Goal: Navigation & Orientation: Find specific page/section

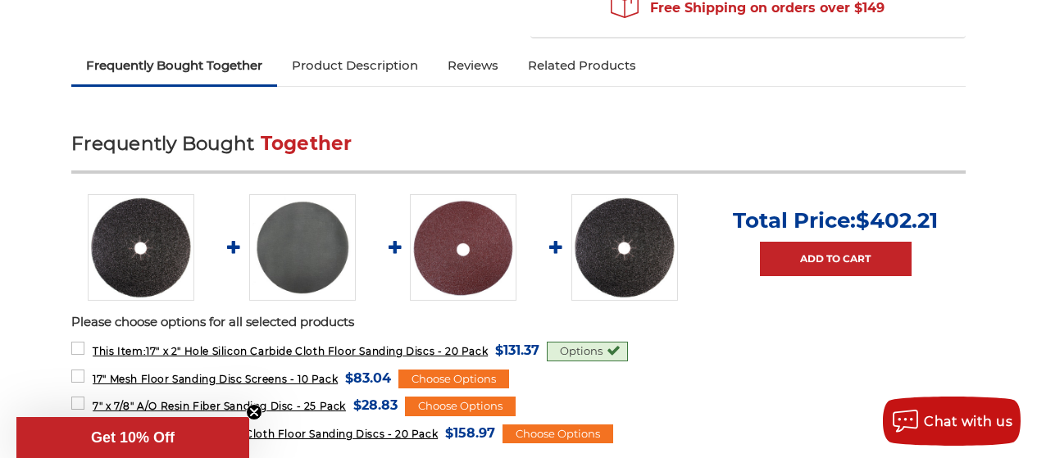
scroll to position [656, 0]
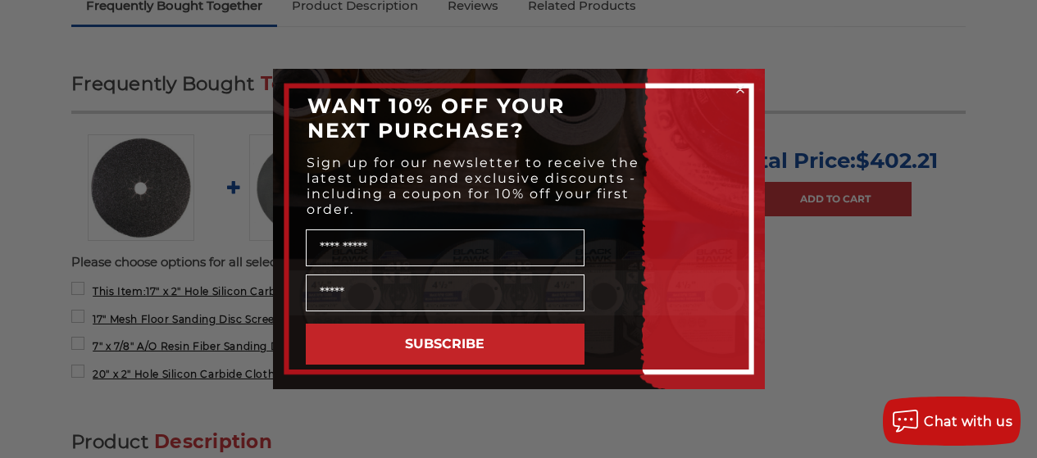
click at [740, 83] on circle "Close dialog" at bounding box center [740, 90] width 16 height 16
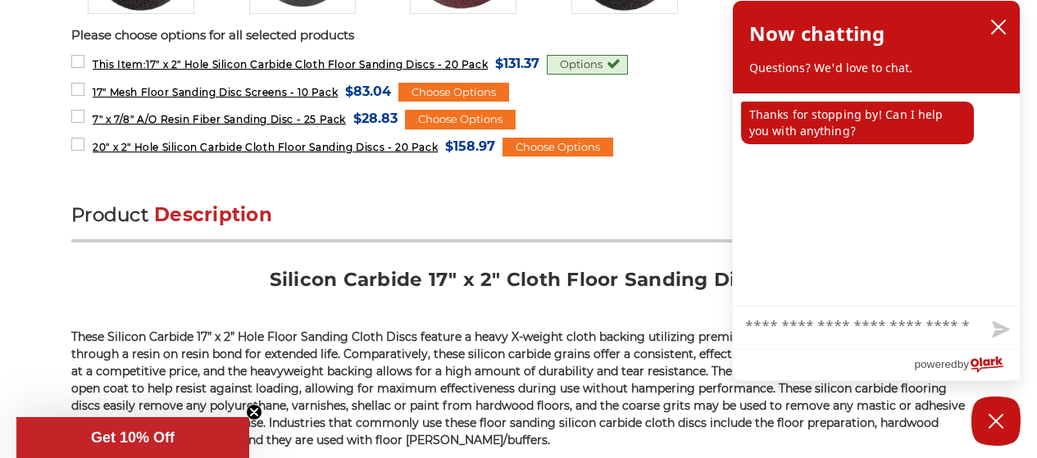
scroll to position [902, 0]
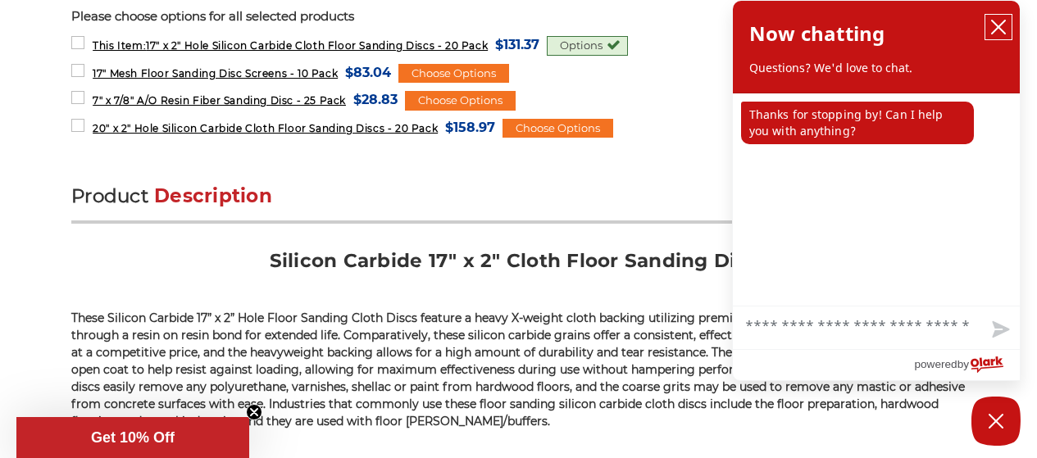
click at [1001, 25] on icon "close chatbox" at bounding box center [998, 26] width 13 height 13
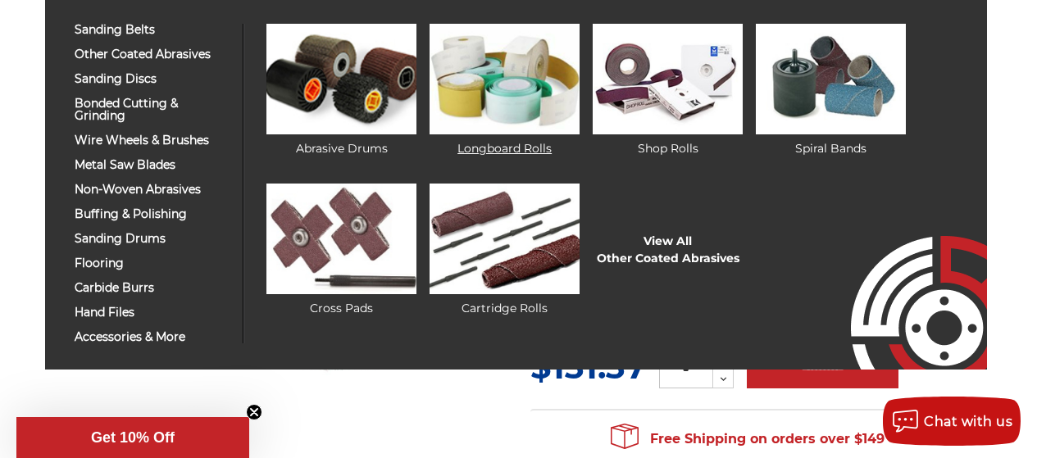
scroll to position [0, 0]
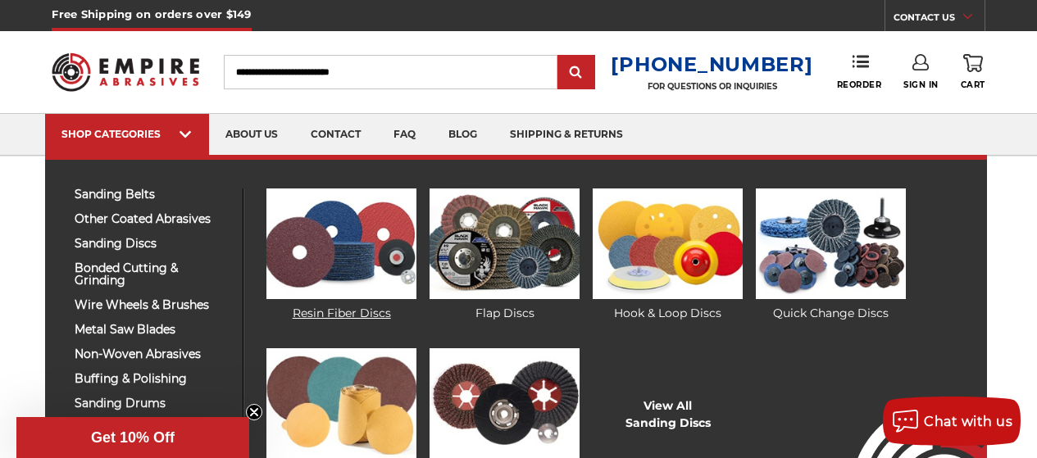
click at [348, 312] on link "Resin Fiber Discs" at bounding box center [340, 256] width 149 height 134
